Goal: Understand process/instructions

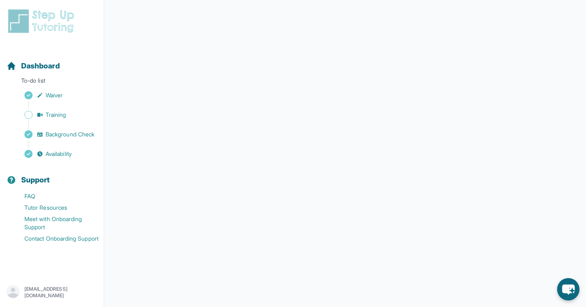
scroll to position [115, 0]
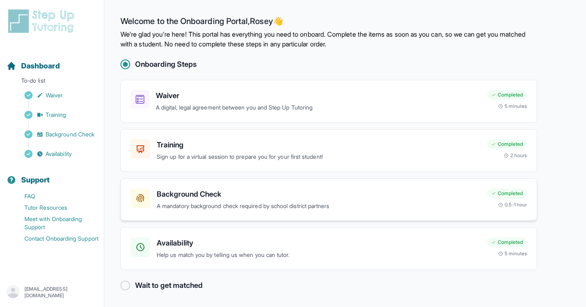
scroll to position [0, 0]
click at [126, 284] on div at bounding box center [125, 285] width 10 height 10
click at [119, 285] on main "Welcome to the Onboarding Portal, [PERSON_NAME] 👋 We're glad you're here! This …" at bounding box center [345, 153] width 482 height 307
click at [126, 285] on div at bounding box center [125, 285] width 10 height 10
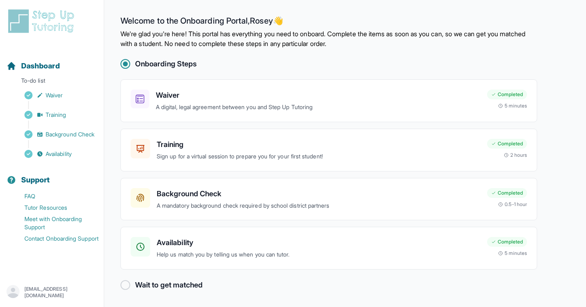
click at [126, 285] on div at bounding box center [125, 285] width 10 height 10
click at [160, 284] on h2 "Wait to get matched" at bounding box center [169, 284] width 68 height 11
